Goal: Information Seeking & Learning: Learn about a topic

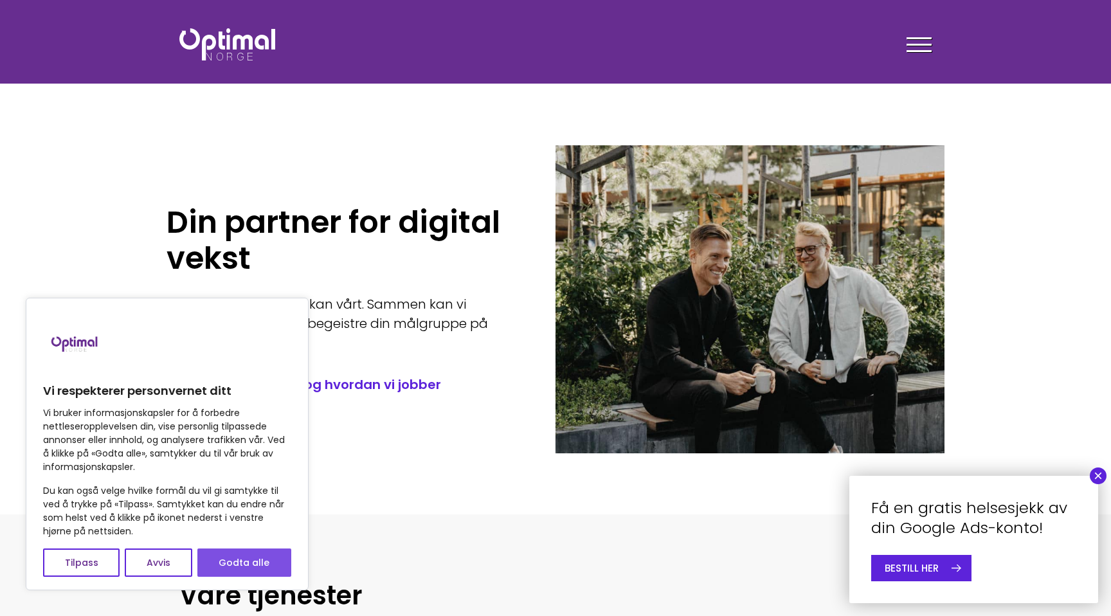
click at [254, 570] on button "Godta alle" at bounding box center [244, 562] width 94 height 28
checkbox input "true"
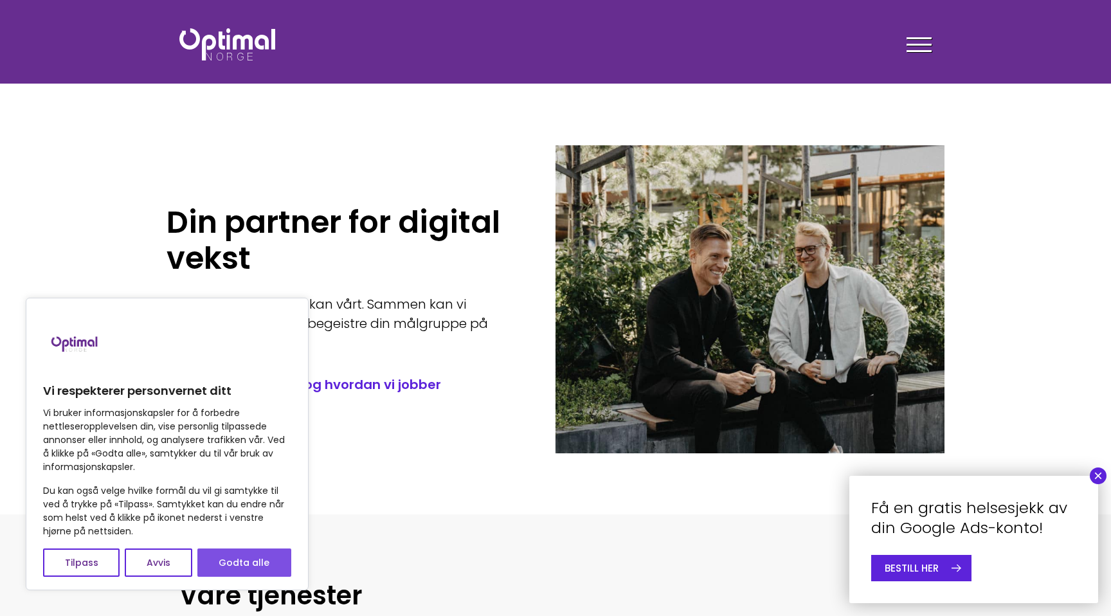
checkbox input "true"
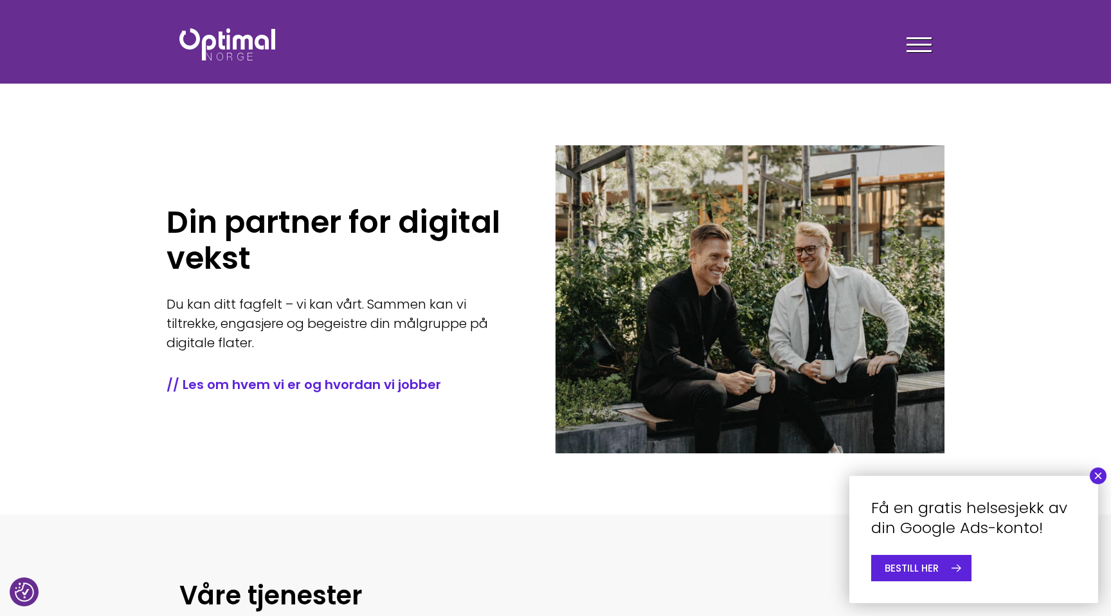
scroll to position [26, 0]
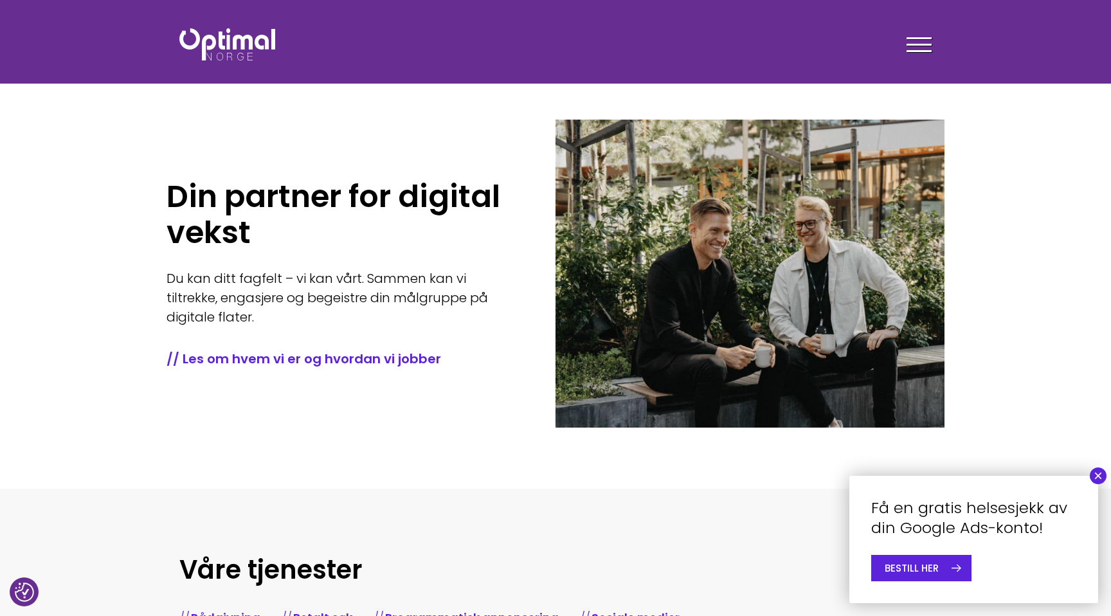
click at [1095, 476] on button "×" at bounding box center [1098, 475] width 17 height 17
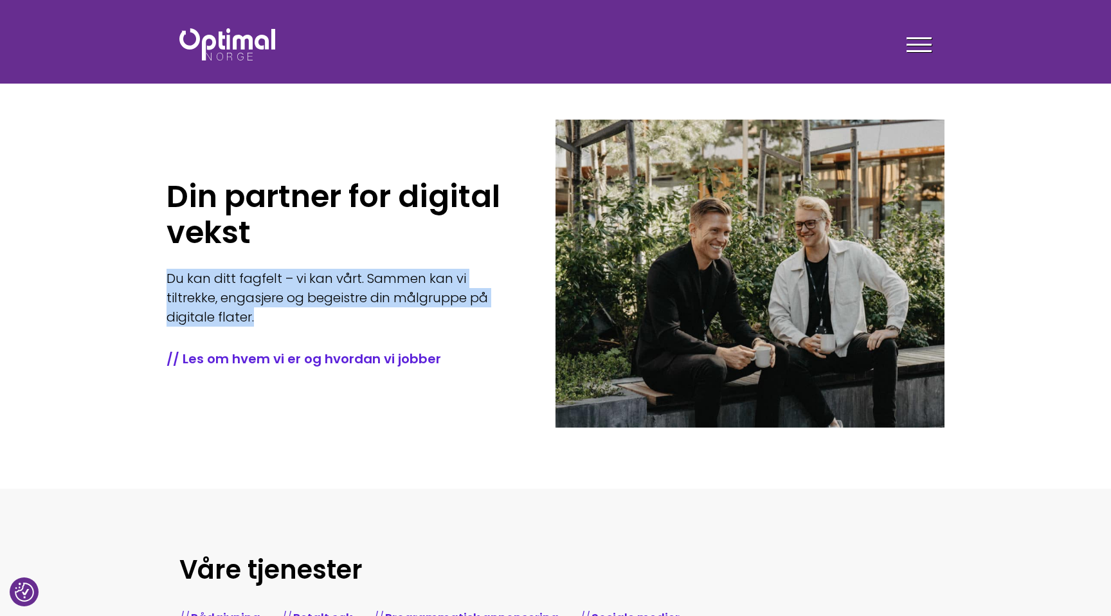
drag, startPoint x: 274, startPoint y: 318, endPoint x: 159, endPoint y: 272, distance: 123.8
click at [159, 272] on section "Din partner for digital vekst Du kan ditt fagfelt – vi kan vårt. Sammen kan vi …" at bounding box center [555, 231] width 1111 height 514
drag, startPoint x: 152, startPoint y: 274, endPoint x: 313, endPoint y: 318, distance: 166.7
click at [313, 318] on section "Din partner for digital vekst Du kan ditt fagfelt – vi kan vårt. Sammen kan vi …" at bounding box center [555, 231] width 1111 height 514
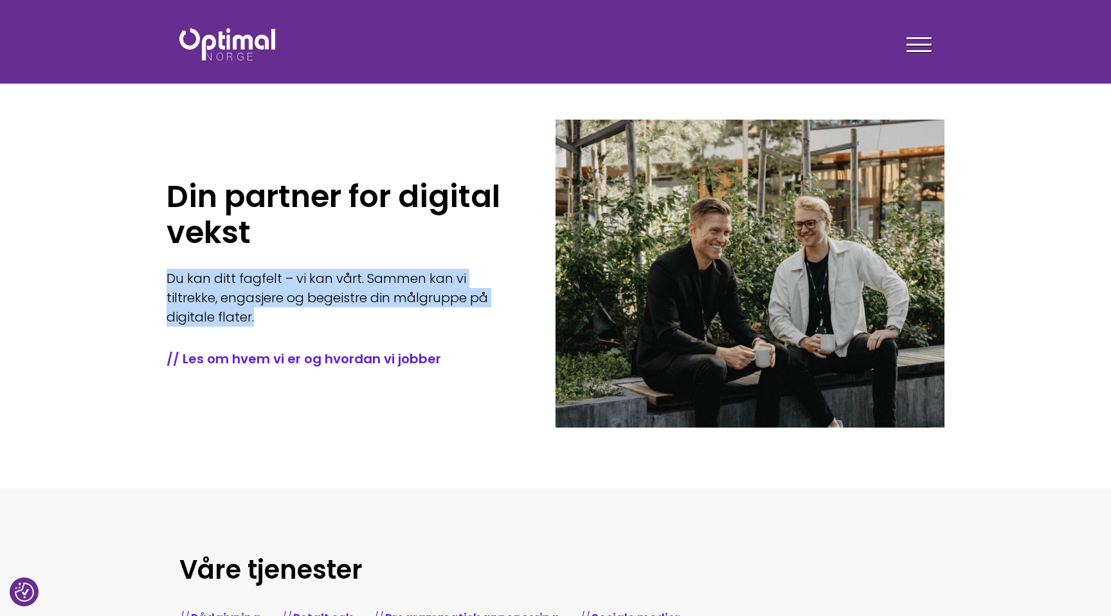
click at [313, 318] on p "Du kan ditt fagfelt – vi kan vårt. Sammen kan vi tiltrekke, engasjere og begeis…" at bounding box center [341, 298] width 350 height 58
drag, startPoint x: 316, startPoint y: 318, endPoint x: 142, endPoint y: 292, distance: 175.5
click at [142, 292] on section "Din partner for digital vekst Du kan ditt fagfelt – vi kan vårt. Sammen kan vi …" at bounding box center [555, 231] width 1111 height 514
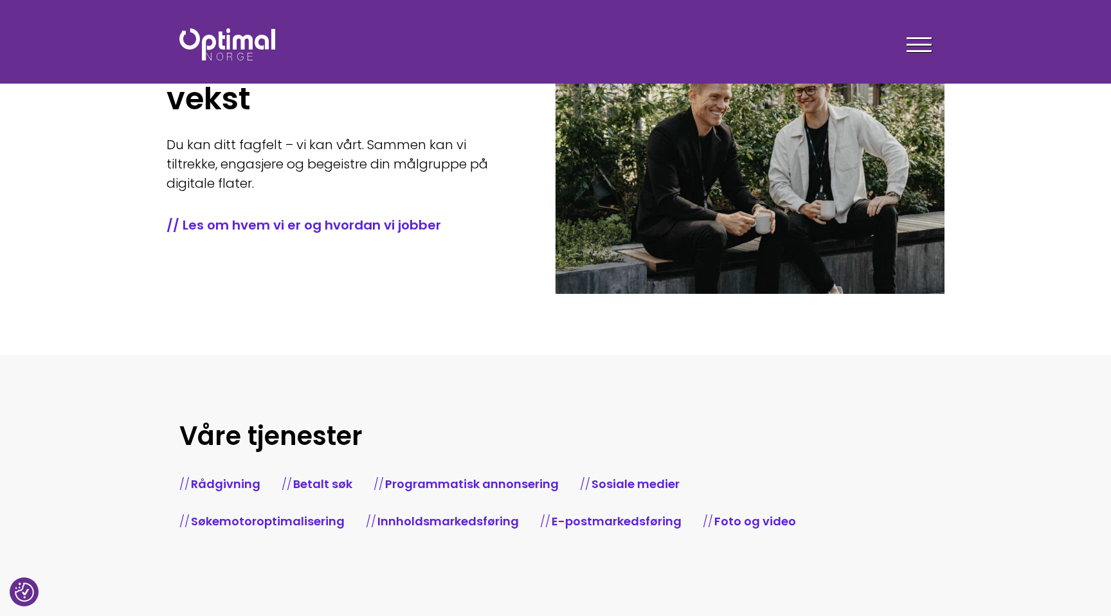
scroll to position [0, 0]
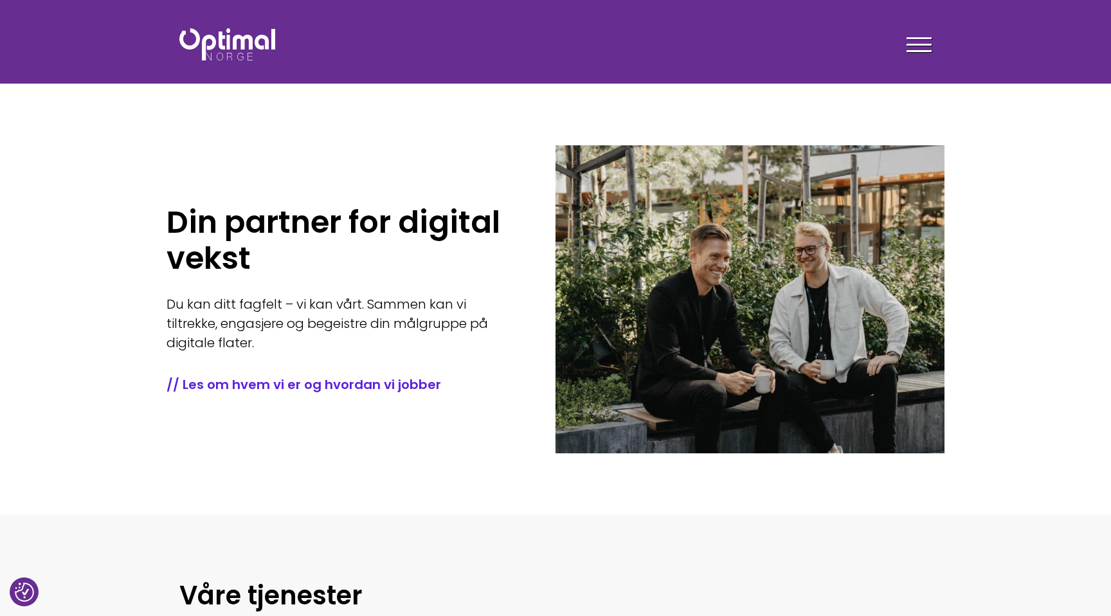
click at [206, 56] on img at bounding box center [227, 44] width 96 height 32
click at [363, 390] on link "// Les om hvem vi er og hvordan vi jobber" at bounding box center [341, 384] width 350 height 18
